Goal: Share content: Share content

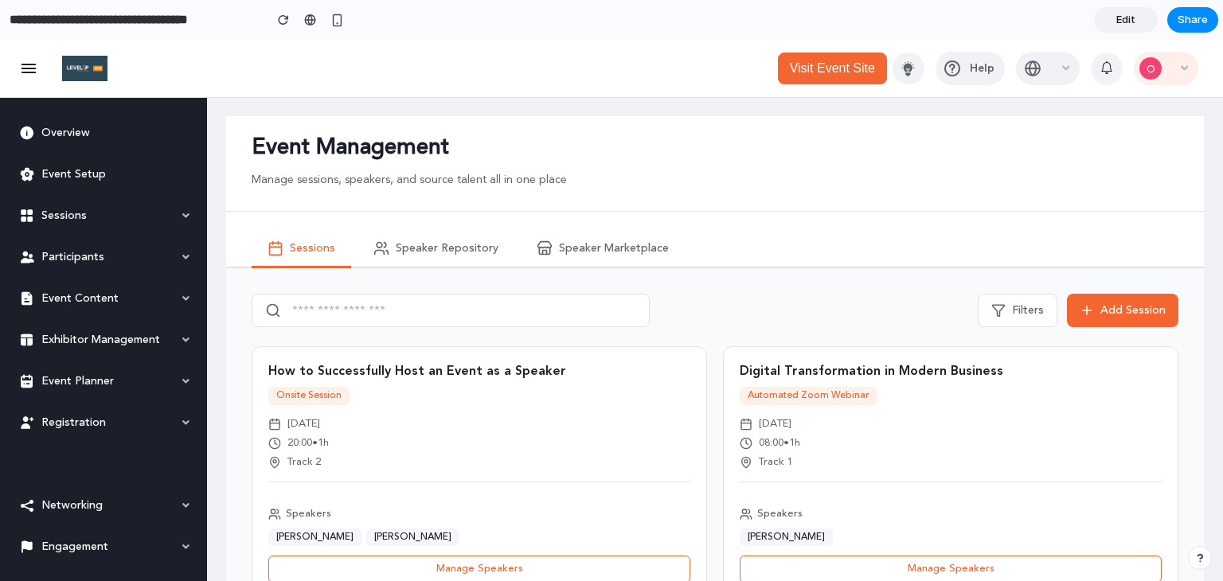
click at [1166, 77] on button "O" at bounding box center [1166, 68] width 64 height 33
click at [1172, 26] on button "Share" at bounding box center [1192, 19] width 51 height 25
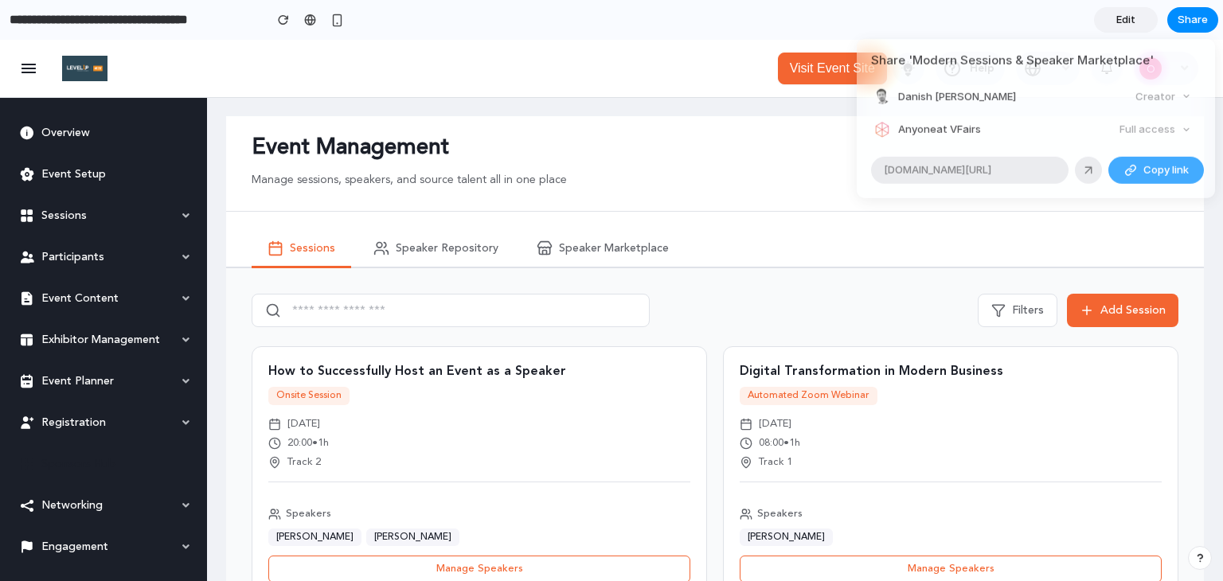
click at [1143, 127] on div "Full access" at bounding box center [1155, 130] width 84 height 22
click at [1186, 127] on div "Full access" at bounding box center [1155, 130] width 84 height 22
click at [1153, 129] on div "Full access" at bounding box center [1155, 130] width 84 height 22
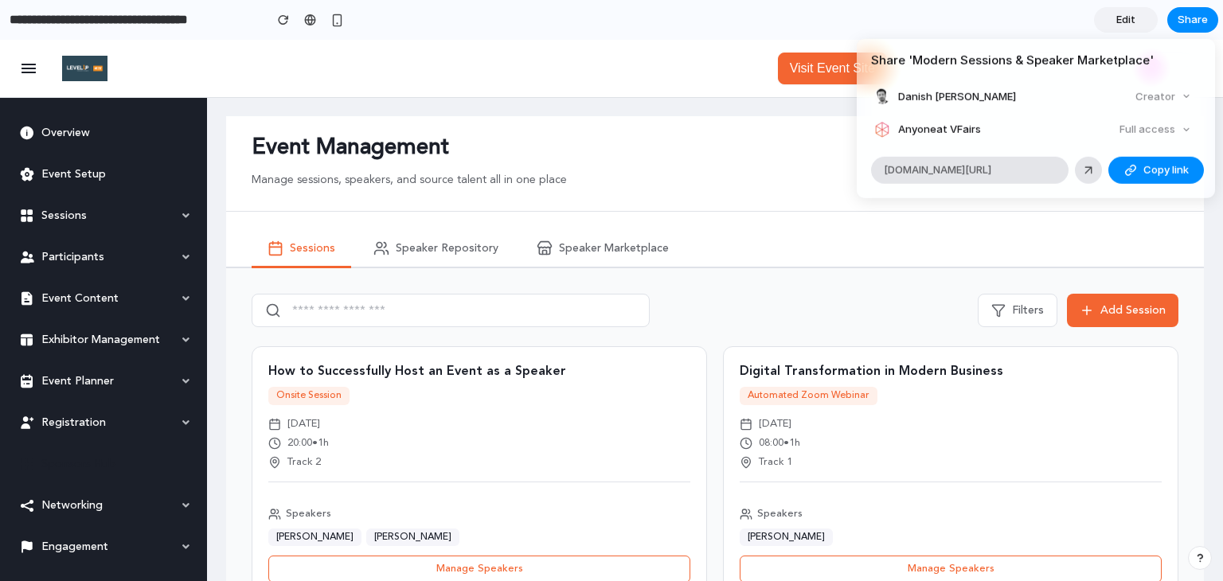
click at [1153, 129] on div "Full access" at bounding box center [1155, 130] width 84 height 22
drag, startPoint x: 1178, startPoint y: 84, endPoint x: 1147, endPoint y: 103, distance: 36.5
click at [1175, 87] on article "Share ' Modern Sessions & Speaker Marketplace ' Danish [PERSON_NAME] Creator An…" at bounding box center [1036, 118] width 358 height 159
click at [965, 167] on span "[DOMAIN_NAME][URL]" at bounding box center [937, 170] width 107 height 16
click at [742, 213] on div "Share ' Modern Sessions & Speaker Marketplace ' Danish [PERSON_NAME] Creator An…" at bounding box center [611, 290] width 1223 height 581
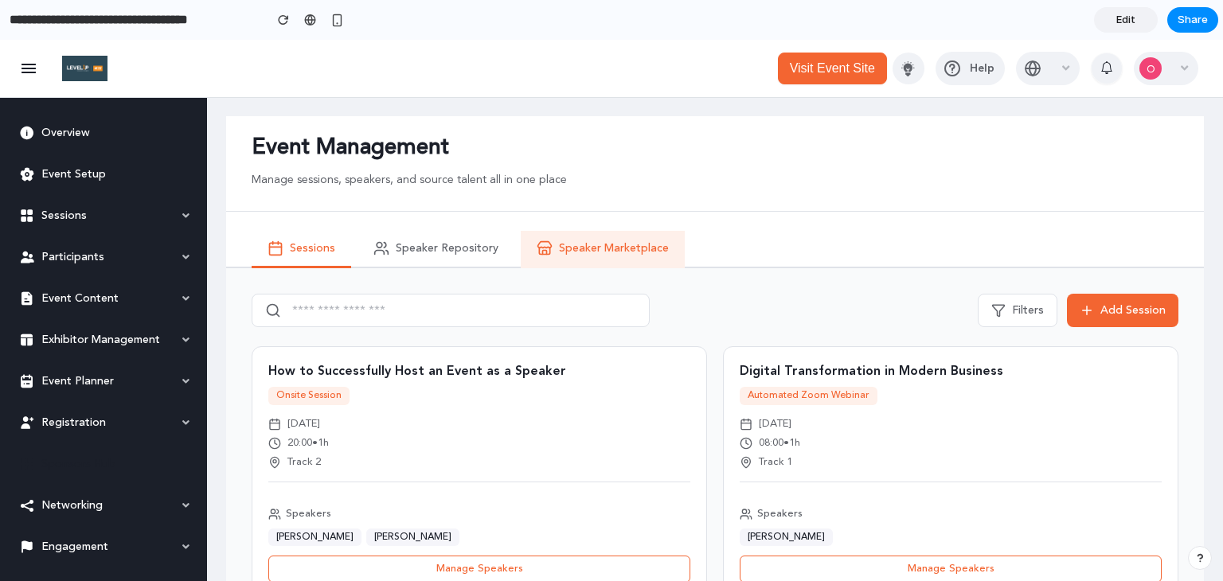
click at [597, 244] on span "Speaker Marketplace" at bounding box center [614, 249] width 110 height 14
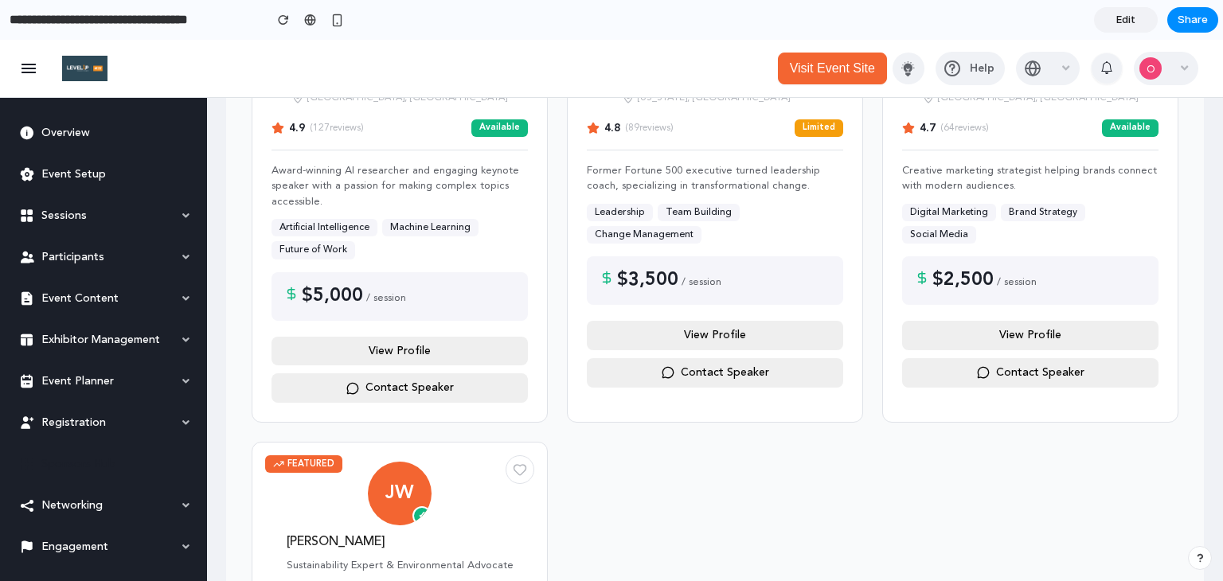
scroll to position [479, 0]
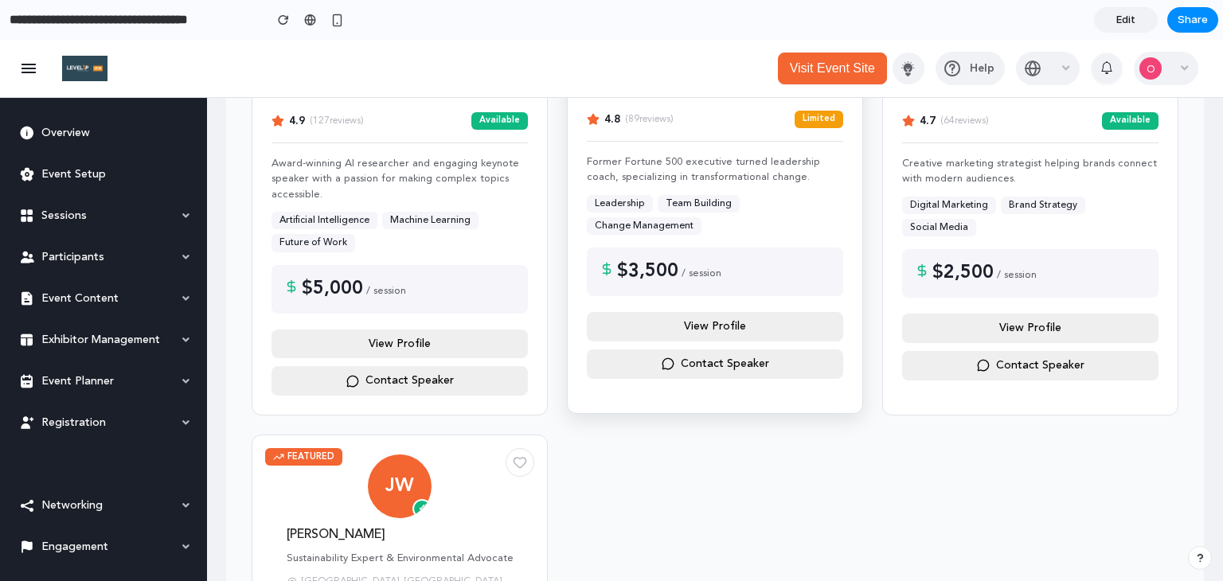
click at [637, 332] on button "View Profile" at bounding box center [715, 326] width 256 height 29
click at [461, 332] on button "View Profile" at bounding box center [400, 342] width 256 height 29
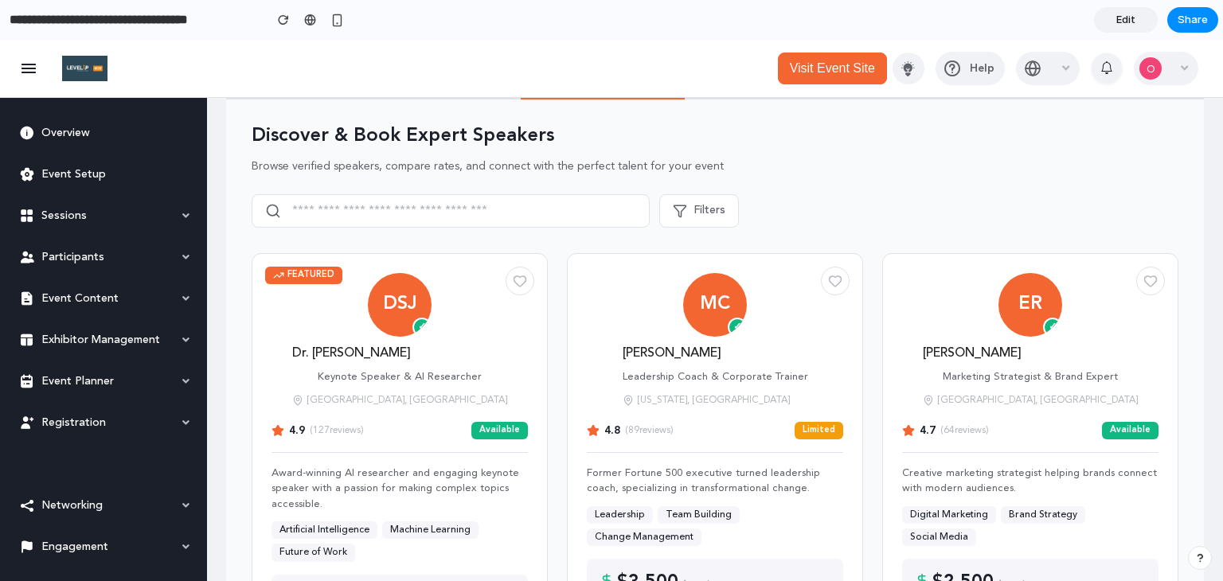
scroll to position [52, 0]
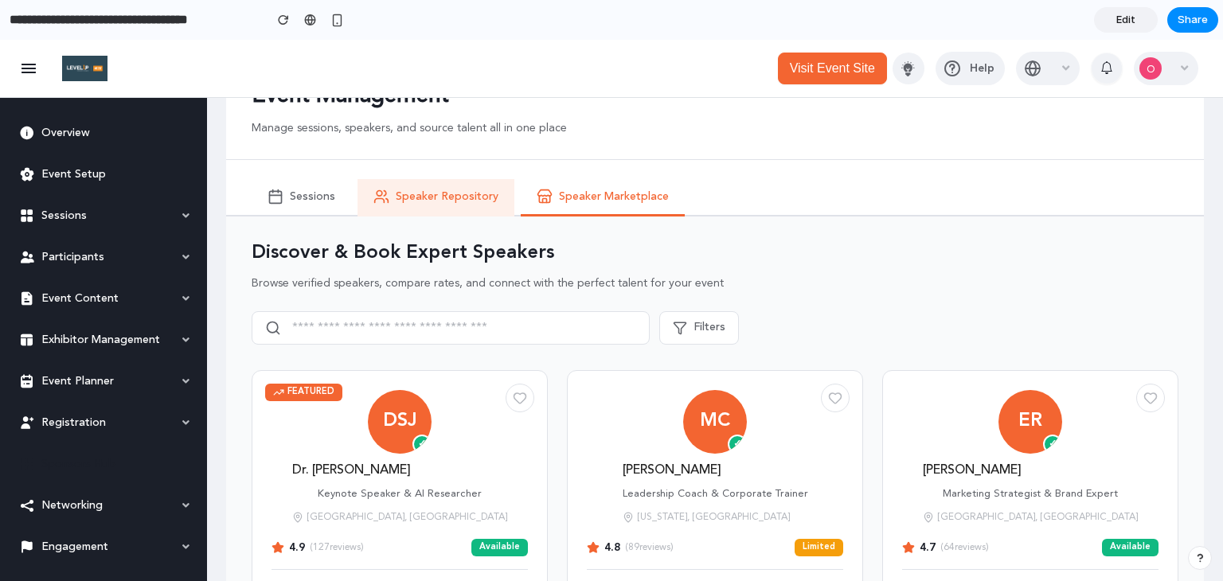
click at [462, 203] on button "Speaker Repository" at bounding box center [436, 197] width 157 height 37
